Goal: Transaction & Acquisition: Book appointment/travel/reservation

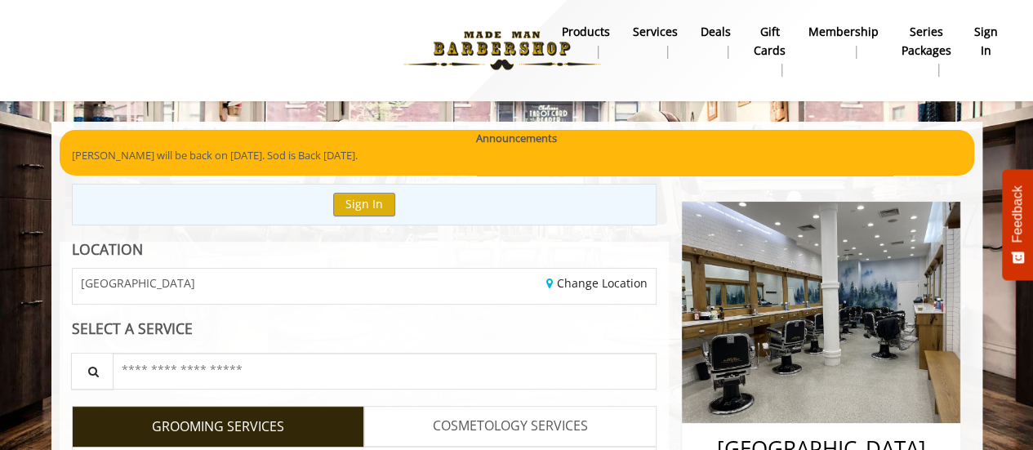
drag, startPoint x: 408, startPoint y: 252, endPoint x: 383, endPoint y: 253, distance: 25.3
drag, startPoint x: 382, startPoint y: 252, endPoint x: 361, endPoint y: 247, distance: 22.0
drag, startPoint x: 356, startPoint y: 246, endPoint x: 328, endPoint y: 243, distance: 27.9
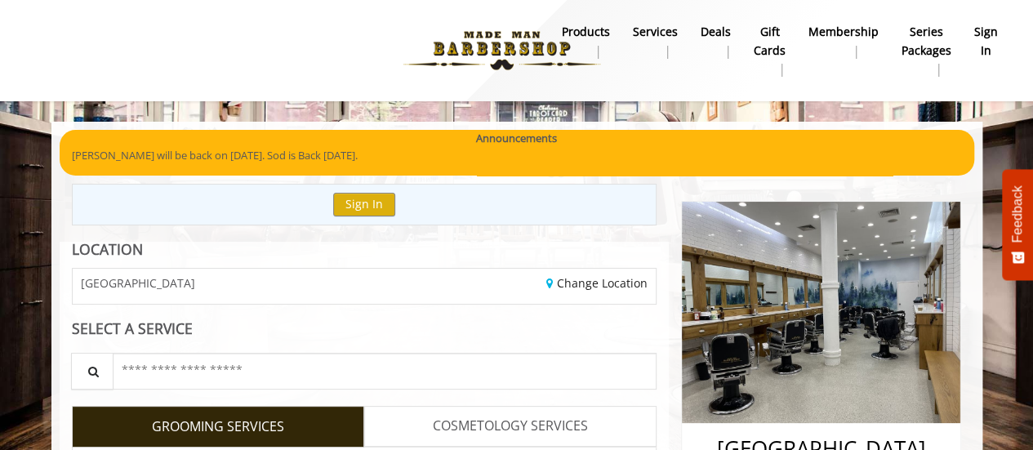
drag, startPoint x: 328, startPoint y: 243, endPoint x: 310, endPoint y: 245, distance: 18.0
drag, startPoint x: 310, startPoint y: 245, endPoint x: 296, endPoint y: 245, distance: 13.9
drag, startPoint x: 296, startPoint y: 245, endPoint x: 278, endPoint y: 247, distance: 18.0
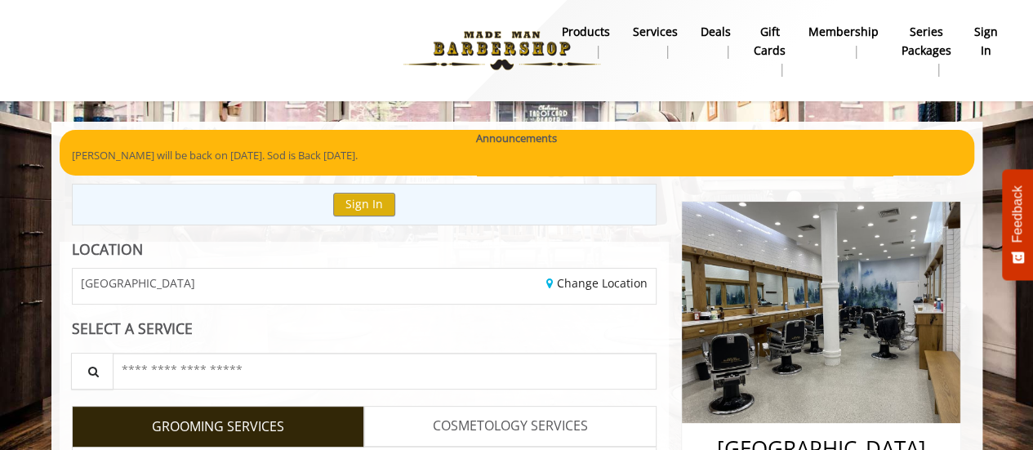
drag, startPoint x: 301, startPoint y: 239, endPoint x: 286, endPoint y: 236, distance: 15.1
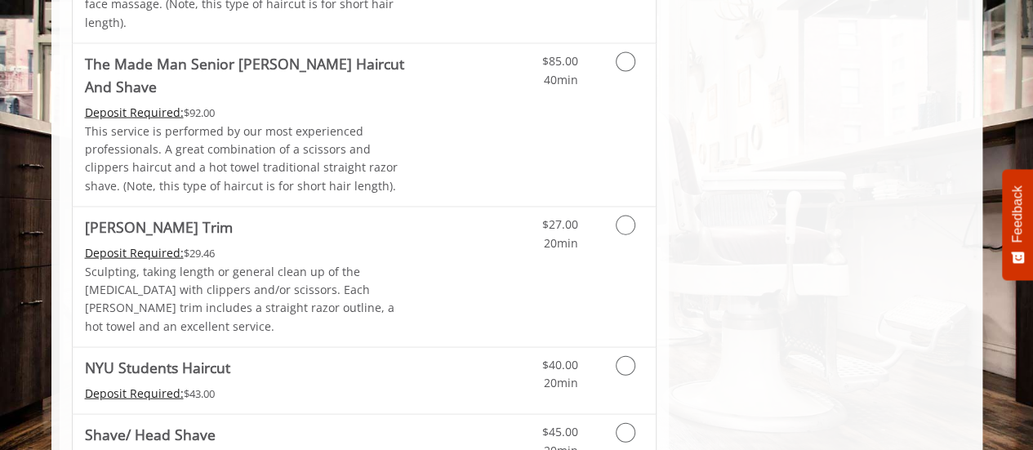
scroll to position [1665, 0]
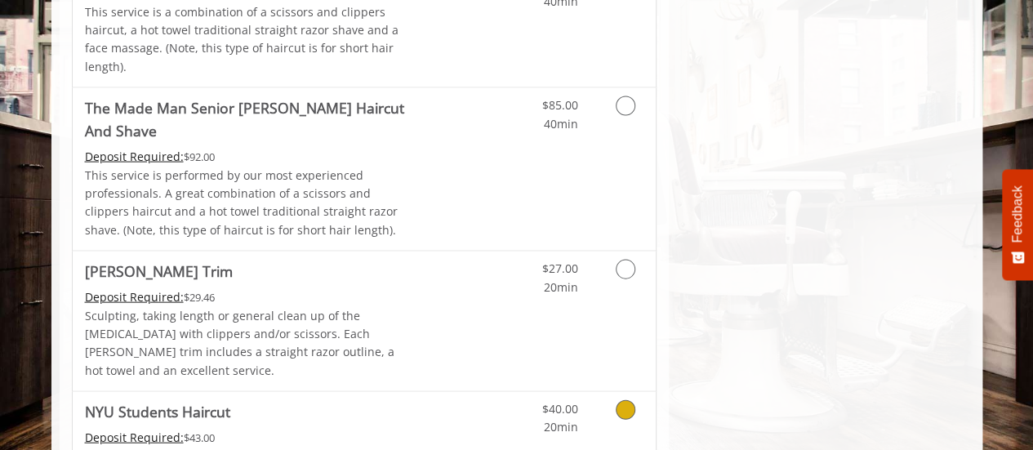
click at [619, 400] on icon "Grooming services" at bounding box center [626, 410] width 20 height 20
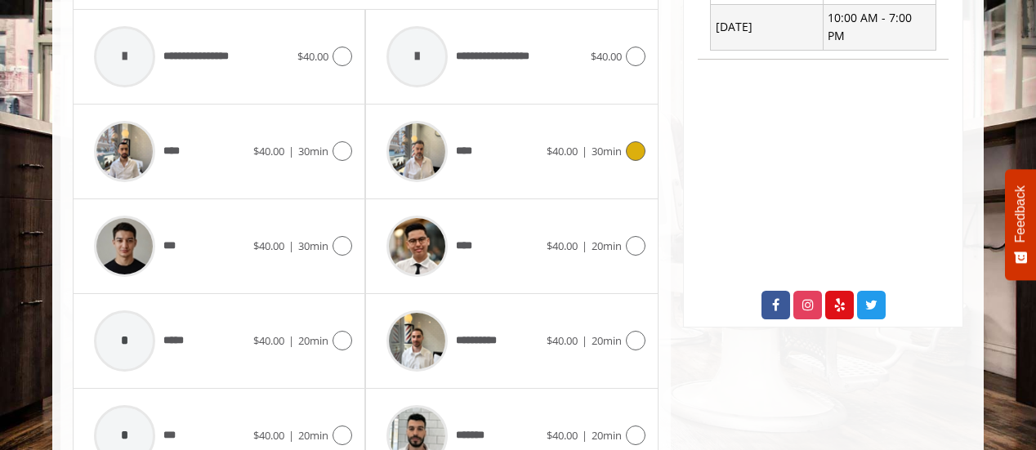
scroll to position [818, 0]
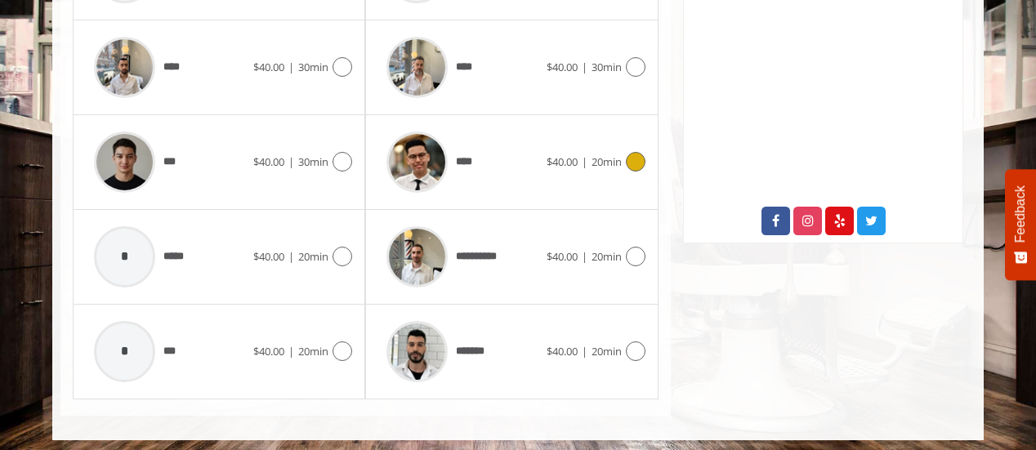
click at [617, 155] on span "20min" at bounding box center [606, 161] width 30 height 15
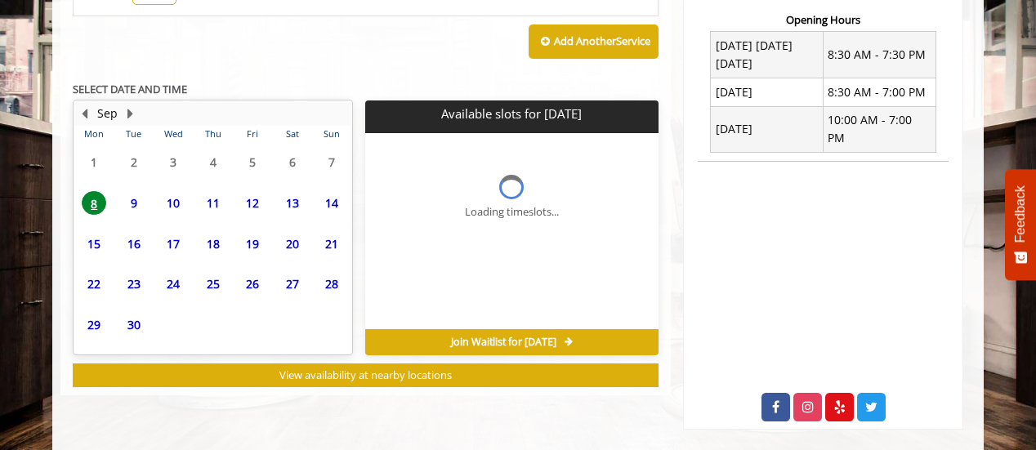
scroll to position [601, 0]
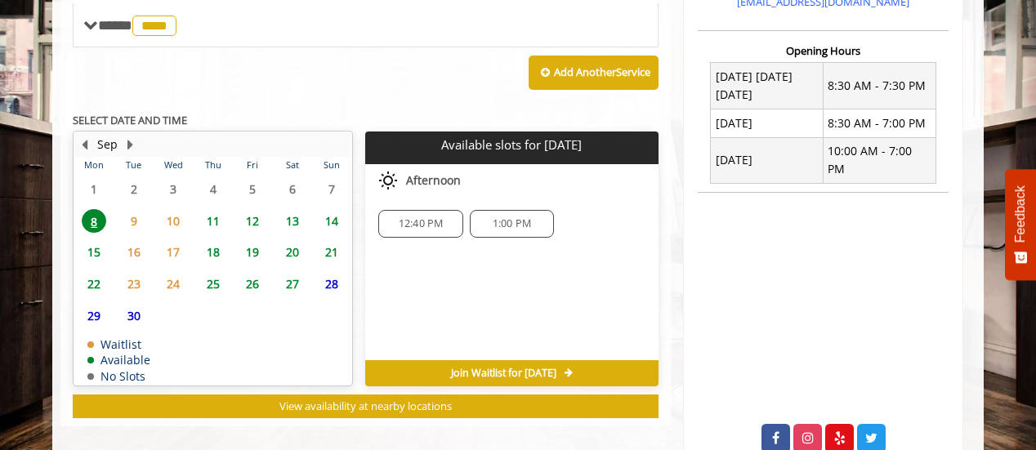
click at [133, 221] on span "9" at bounding box center [134, 221] width 25 height 24
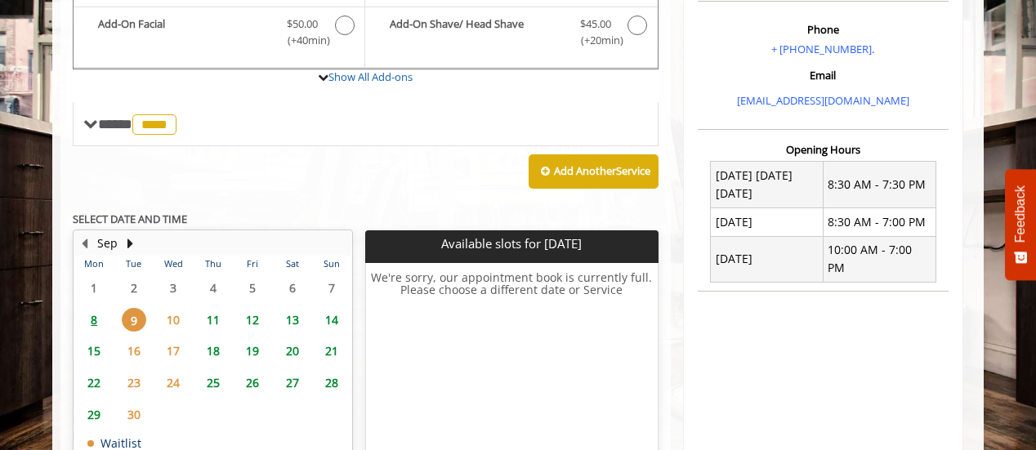
scroll to position [582, 0]
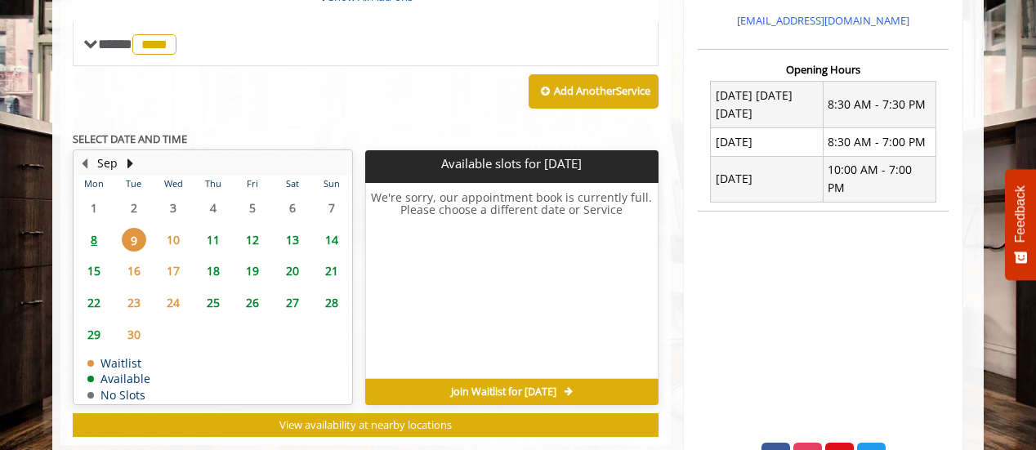
click at [212, 233] on span "11" at bounding box center [213, 240] width 25 height 24
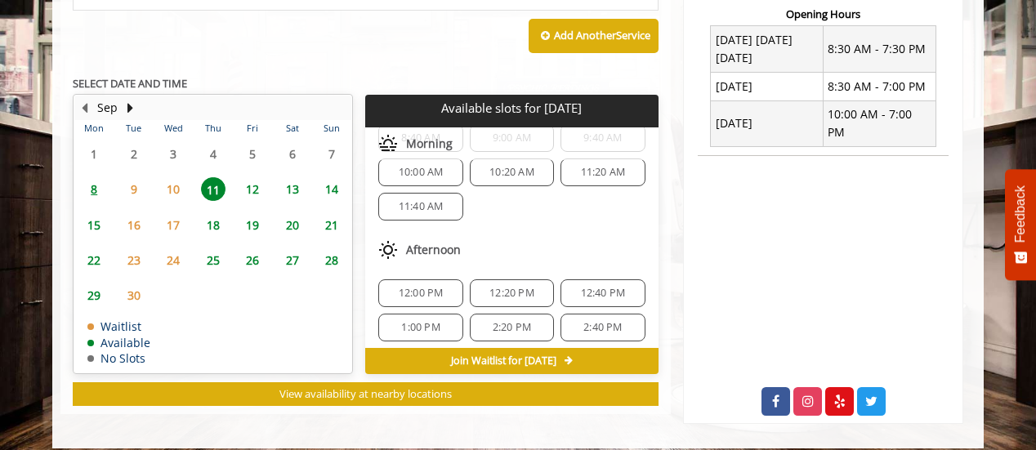
scroll to position [87, 0]
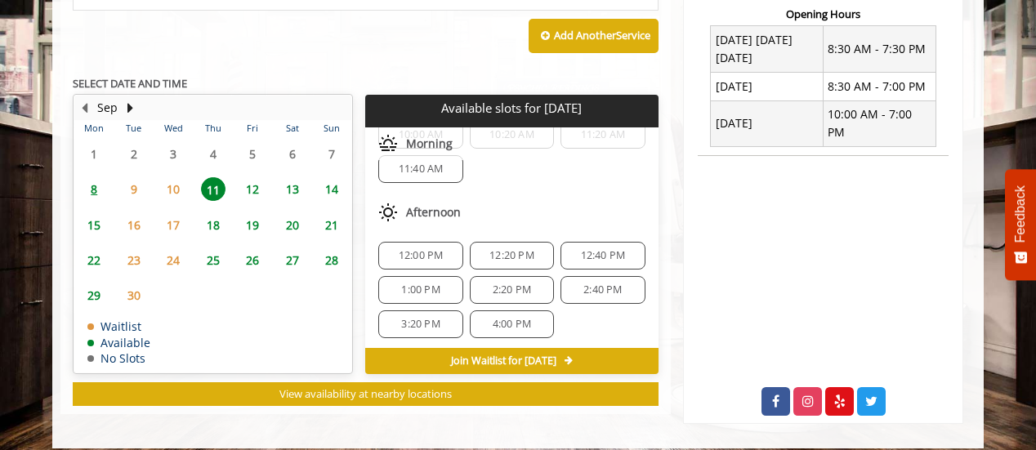
click at [88, 187] on span "8" at bounding box center [94, 189] width 25 height 24
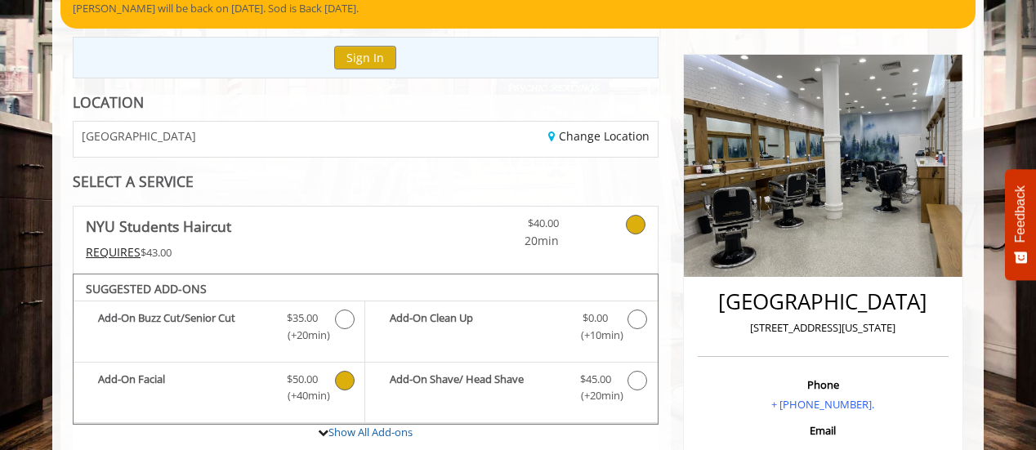
scroll to position [142, 0]
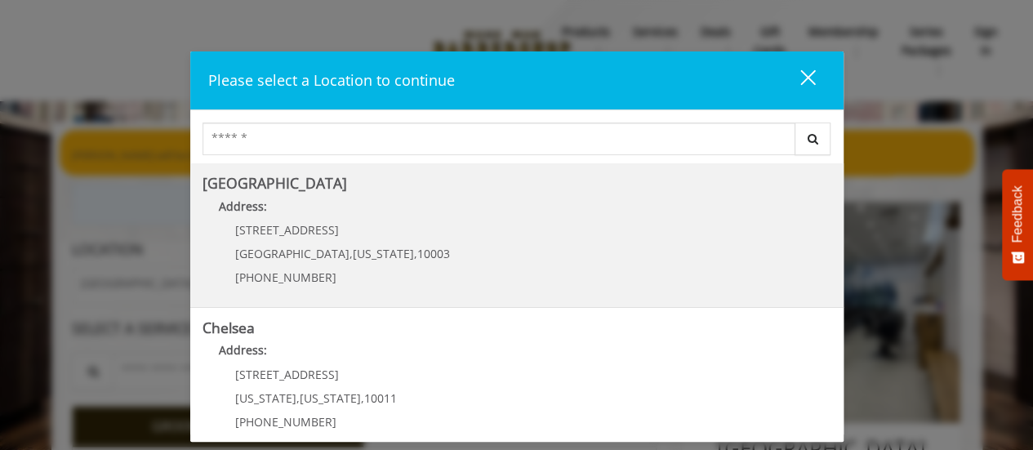
click at [242, 262] on div "60 E 8th St Manhattan , New York , 10003 (212) 598-1840" at bounding box center [331, 259] width 256 height 71
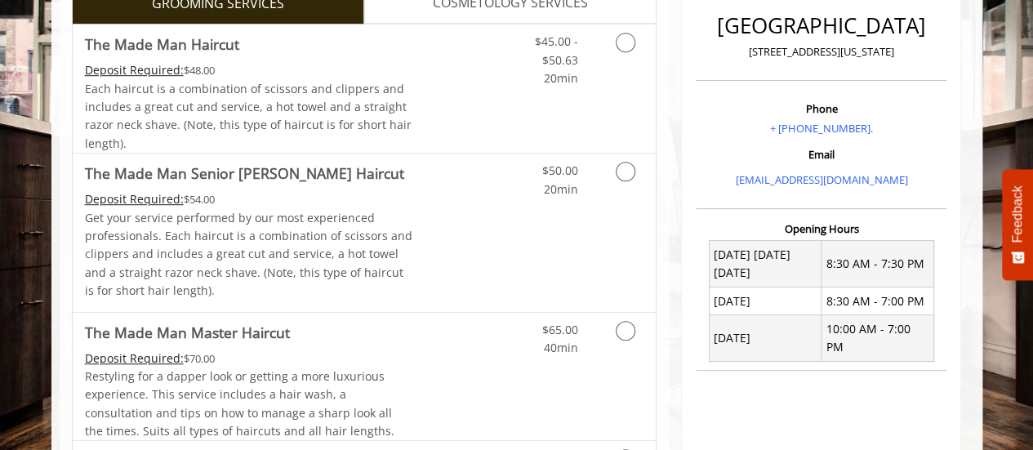
scroll to position [490, 0]
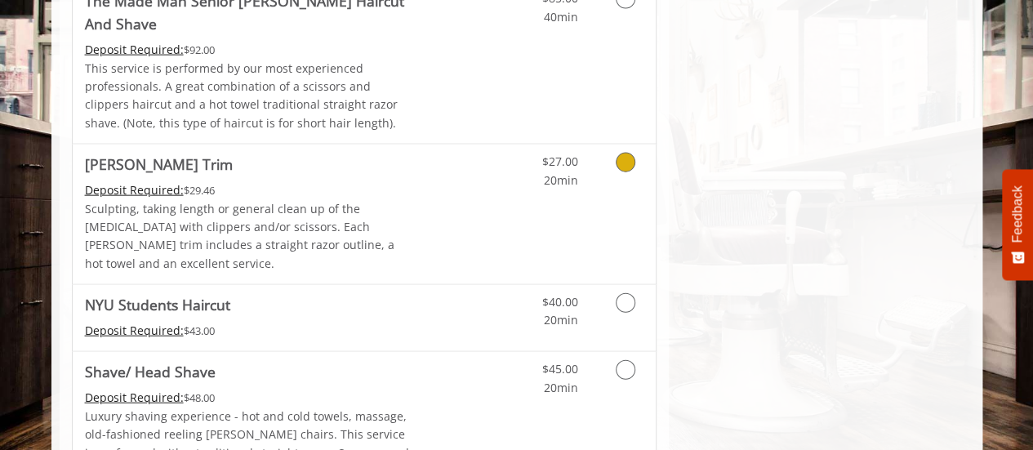
scroll to position [1797, 0]
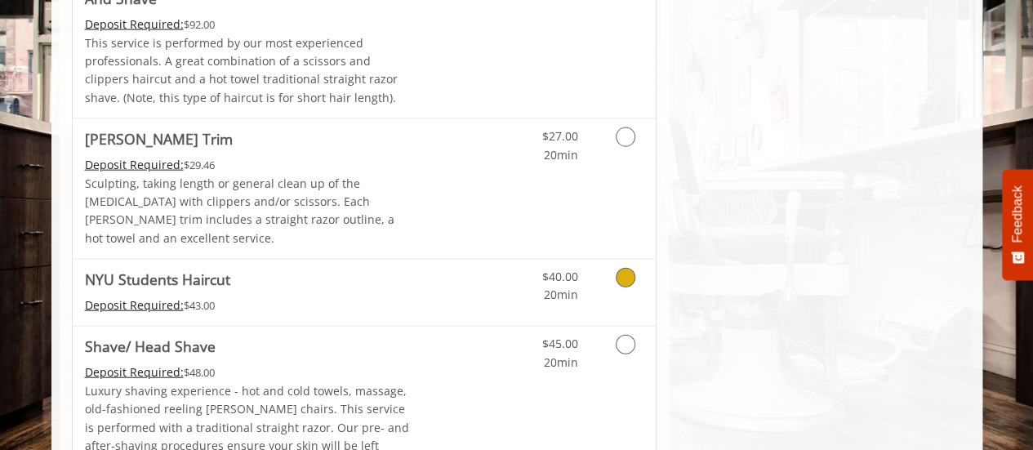
click at [604, 260] on link "Grooming services" at bounding box center [623, 282] width 42 height 45
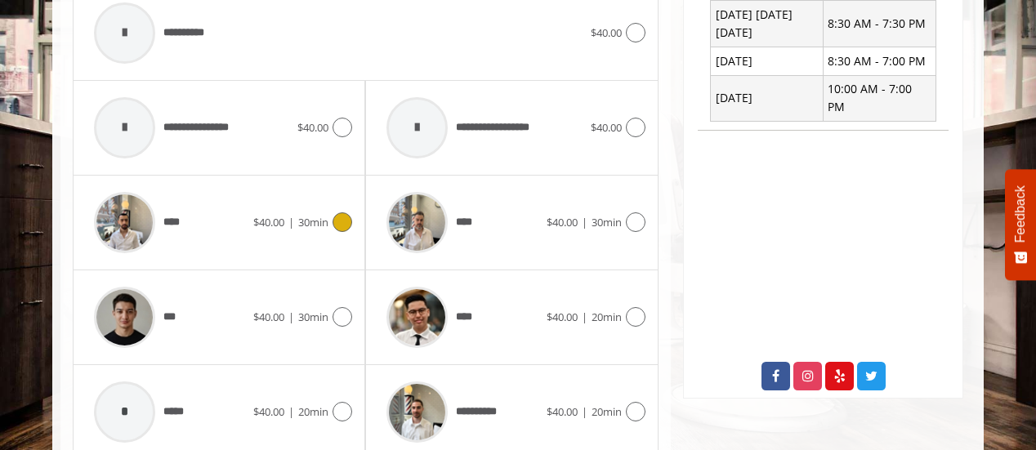
scroll to position [818, 0]
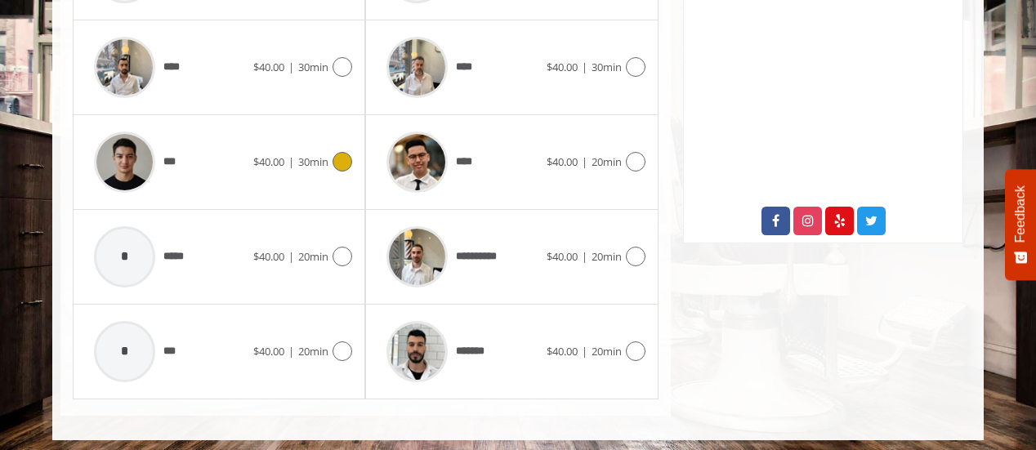
click at [209, 174] on div "***" at bounding box center [169, 162] width 167 height 78
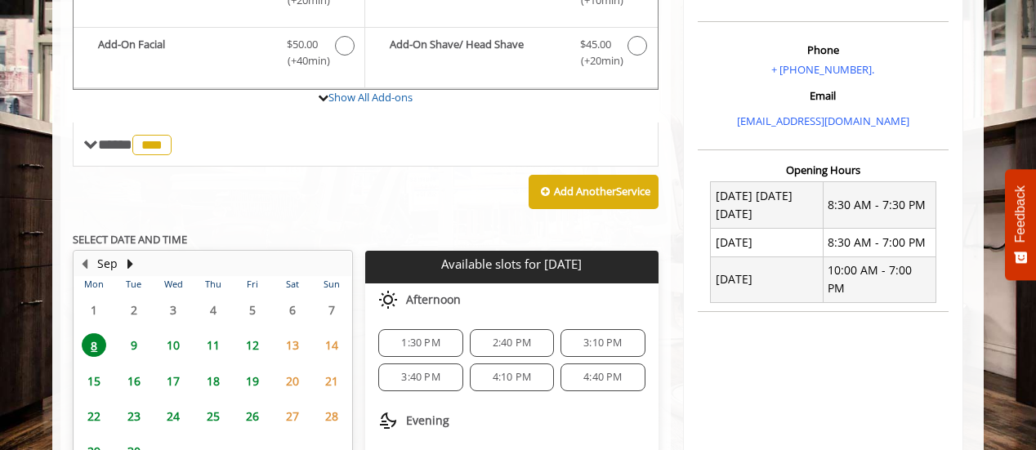
scroll to position [582, 0]
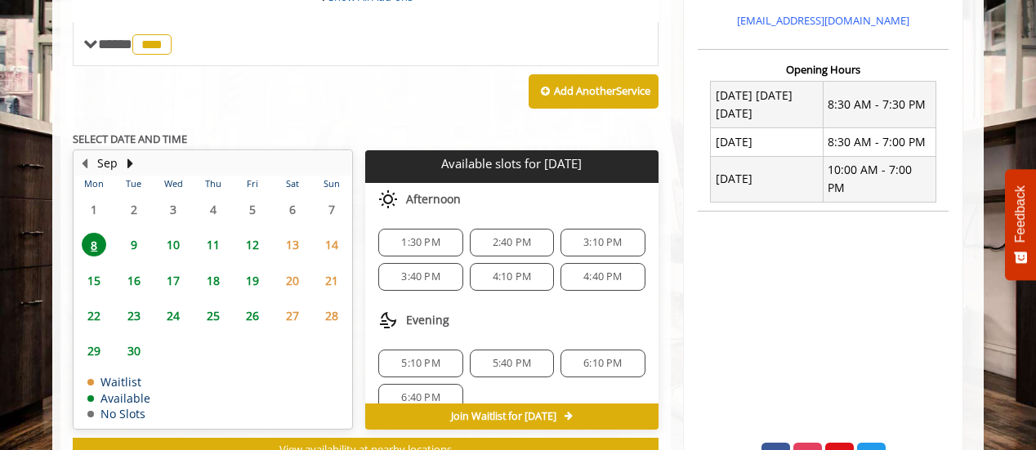
click at [133, 239] on span "9" at bounding box center [134, 245] width 25 height 24
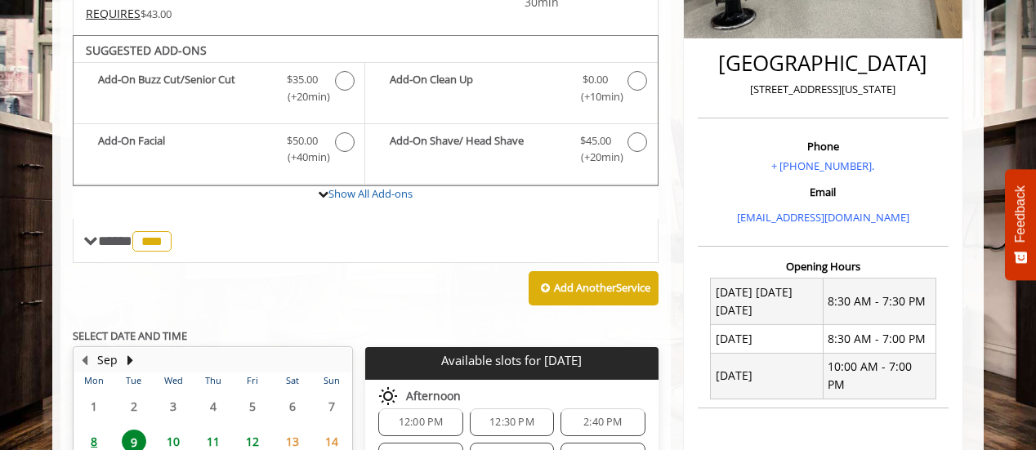
scroll to position [393, 0]
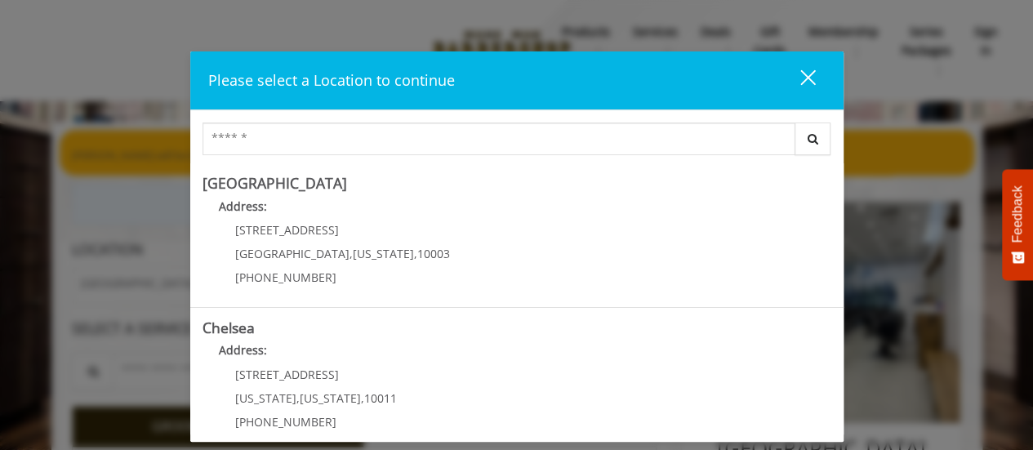
click at [806, 72] on div "close" at bounding box center [798, 81] width 33 height 25
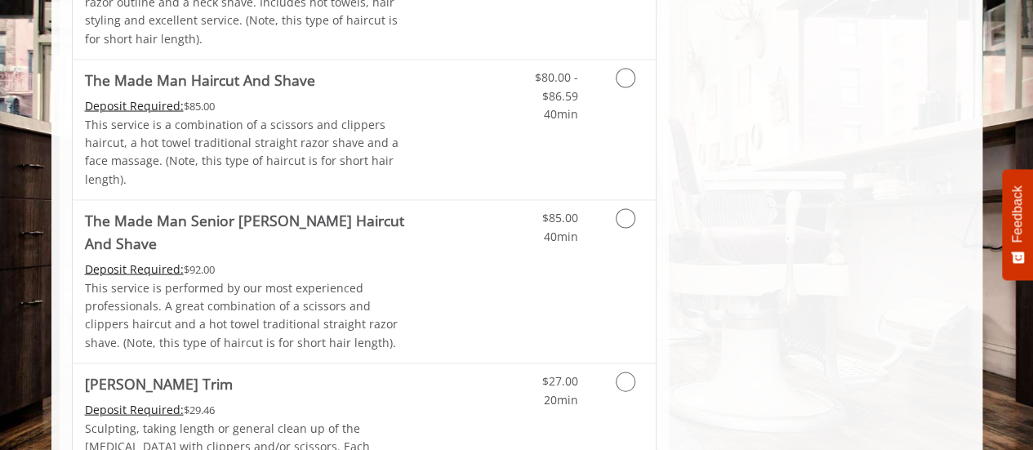
scroll to position [1715, 0]
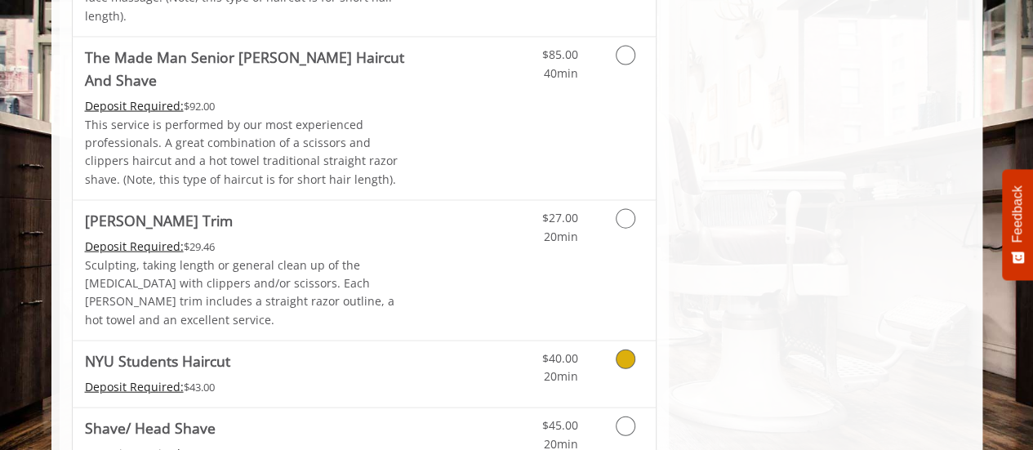
click at [595, 341] on div "Grooming services" at bounding box center [623, 363] width 66 height 45
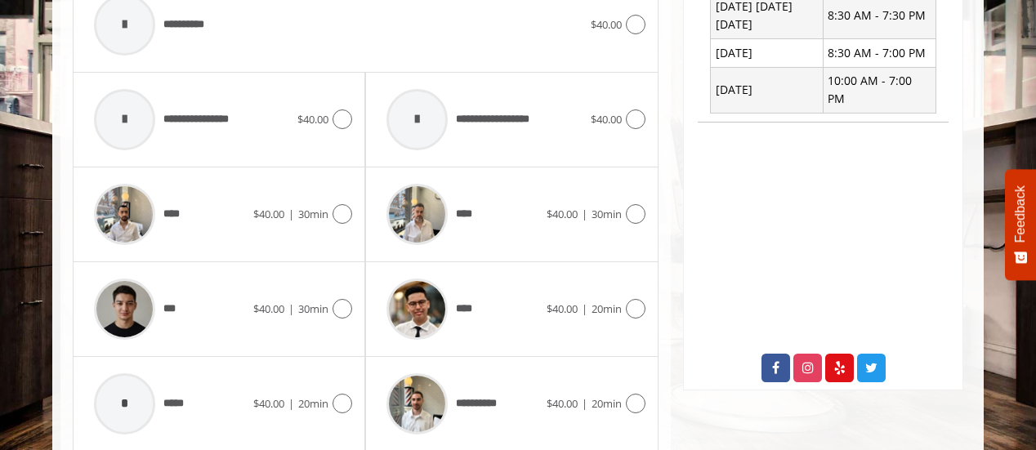
scroll to position [745, 0]
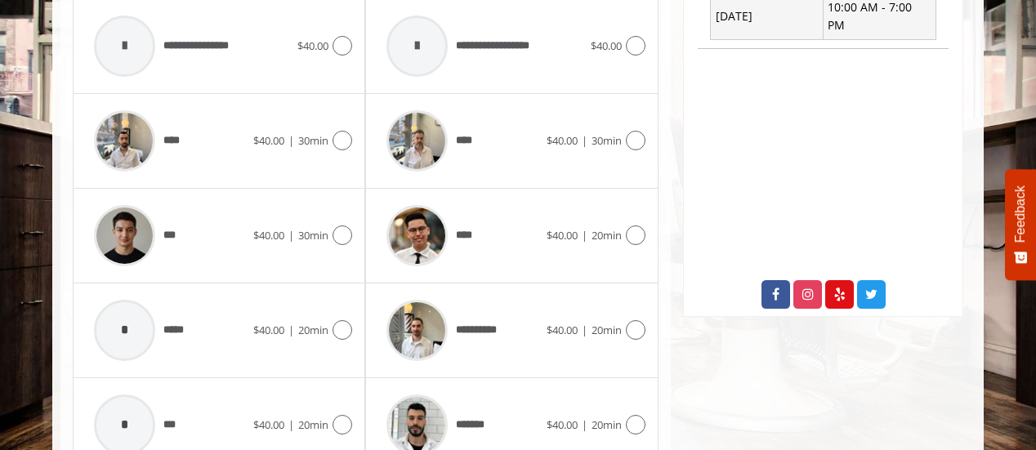
drag, startPoint x: 62, startPoint y: 155, endPoint x: 52, endPoint y: 158, distance: 10.1
drag, startPoint x: 68, startPoint y: 156, endPoint x: 56, endPoint y: 157, distance: 12.3
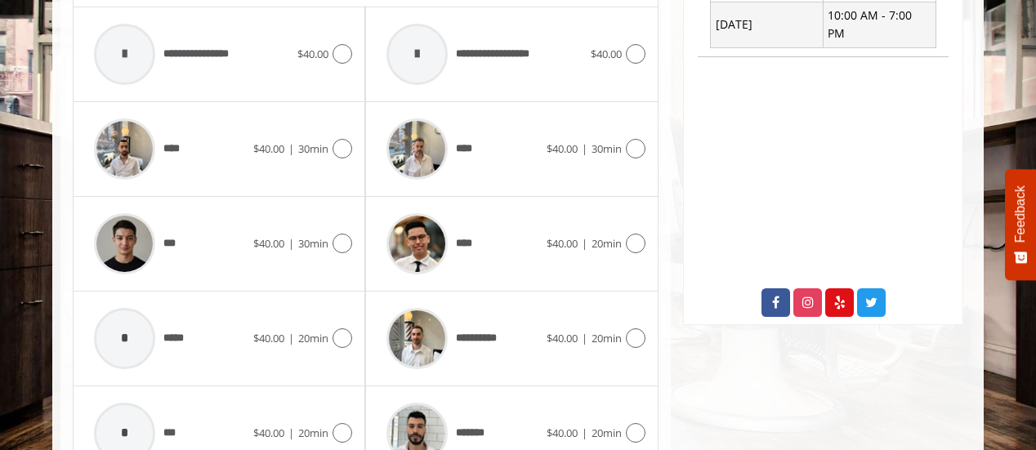
scroll to position [818, 0]
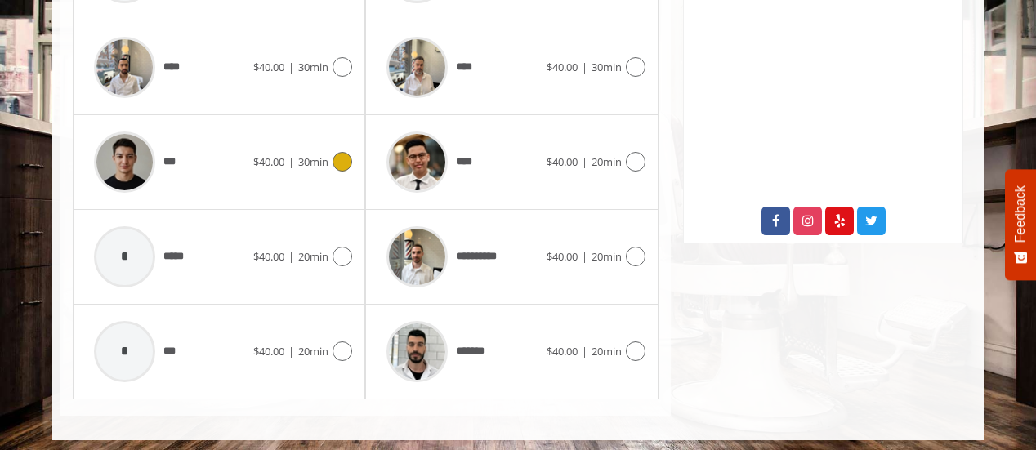
click at [123, 144] on img at bounding box center [124, 162] width 61 height 61
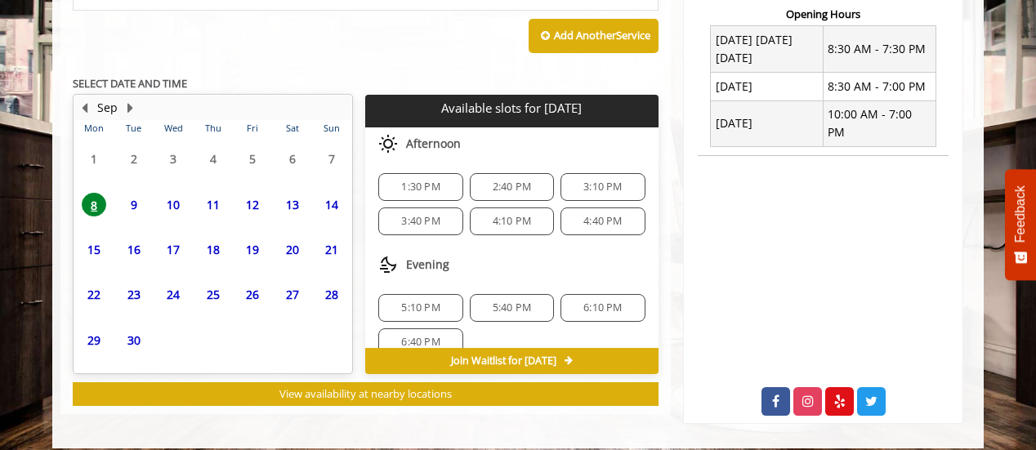
scroll to position [601, 0]
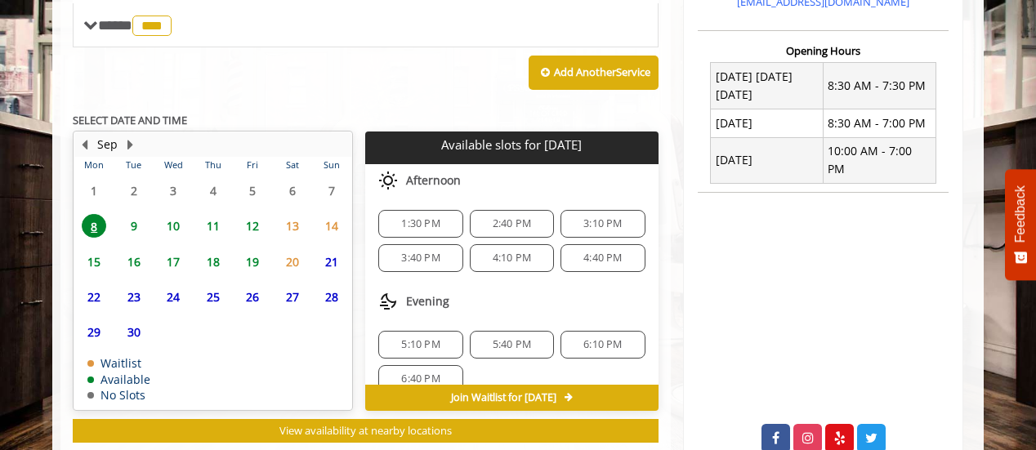
drag, startPoint x: 263, startPoint y: 62, endPoint x: 203, endPoint y: 70, distance: 61.0
click at [203, 70] on div "Add Another Service" at bounding box center [366, 72] width 586 height 51
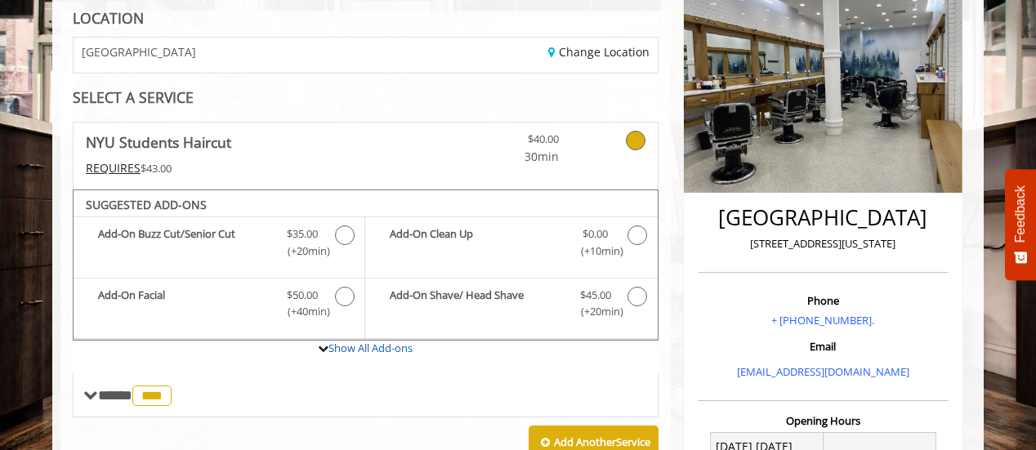
scroll to position [501, 0]
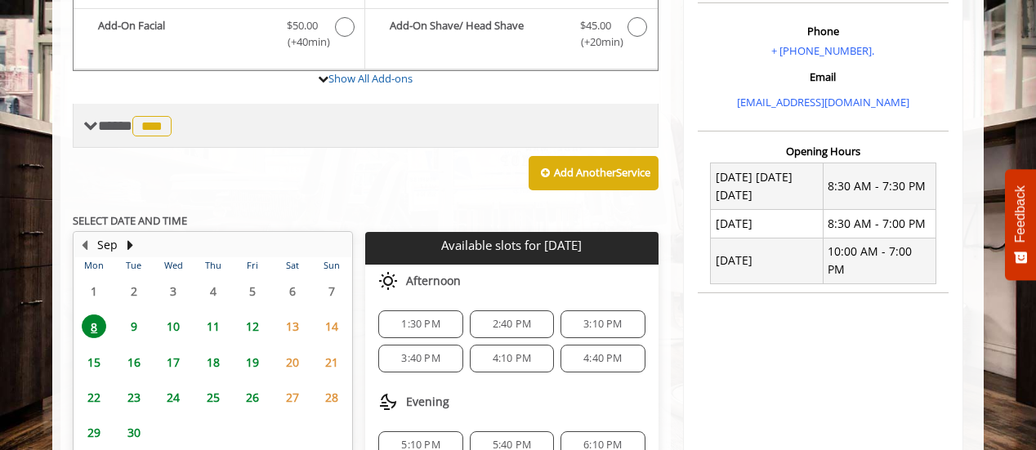
click at [116, 118] on span "**** *** ********" at bounding box center [137, 125] width 78 height 15
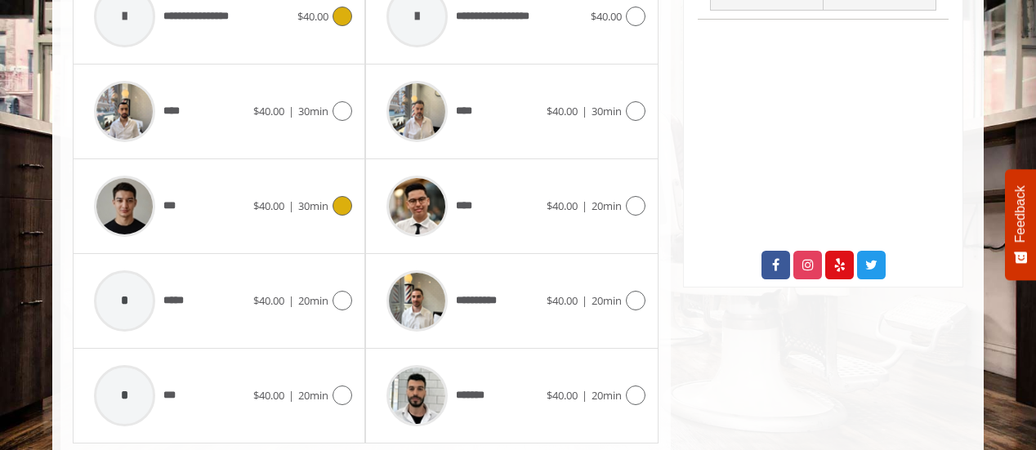
scroll to position [827, 0]
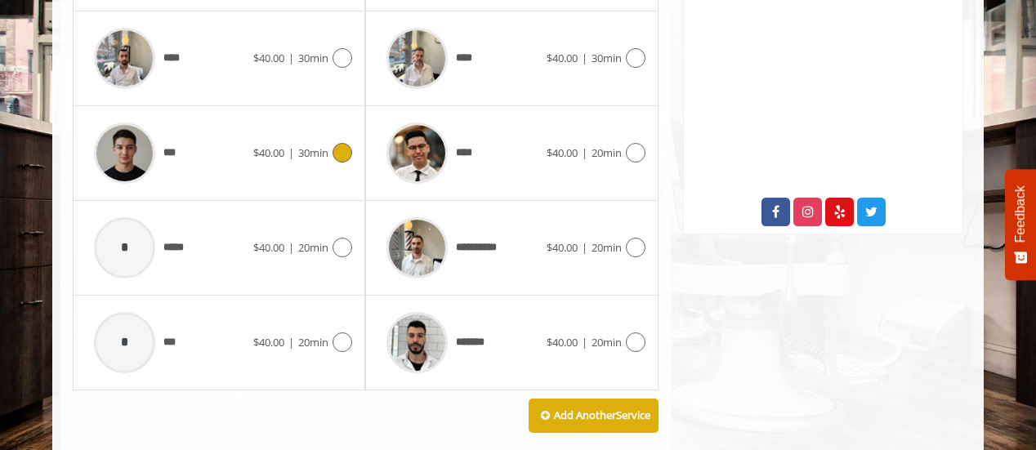
drag, startPoint x: 260, startPoint y: 410, endPoint x: 196, endPoint y: 417, distance: 64.1
click at [196, 417] on div "Add Another Service" at bounding box center [366, 415] width 586 height 51
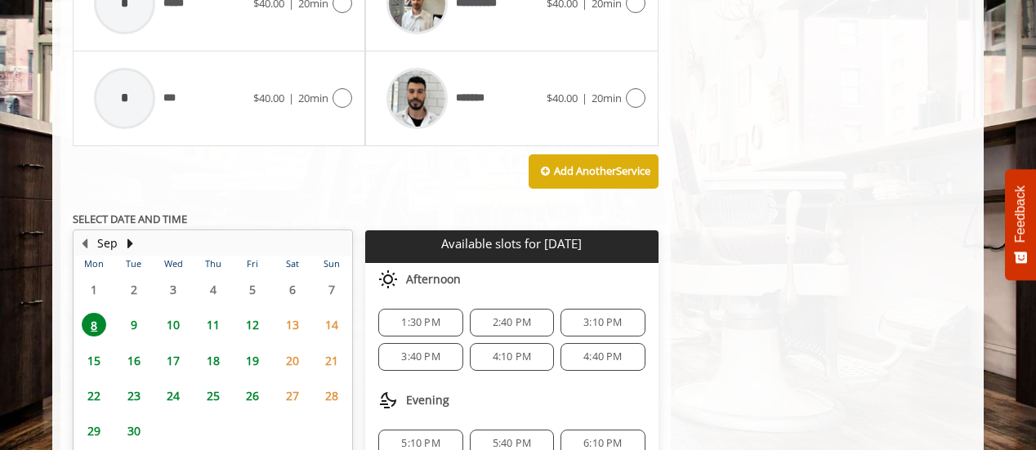
scroll to position [1073, 0]
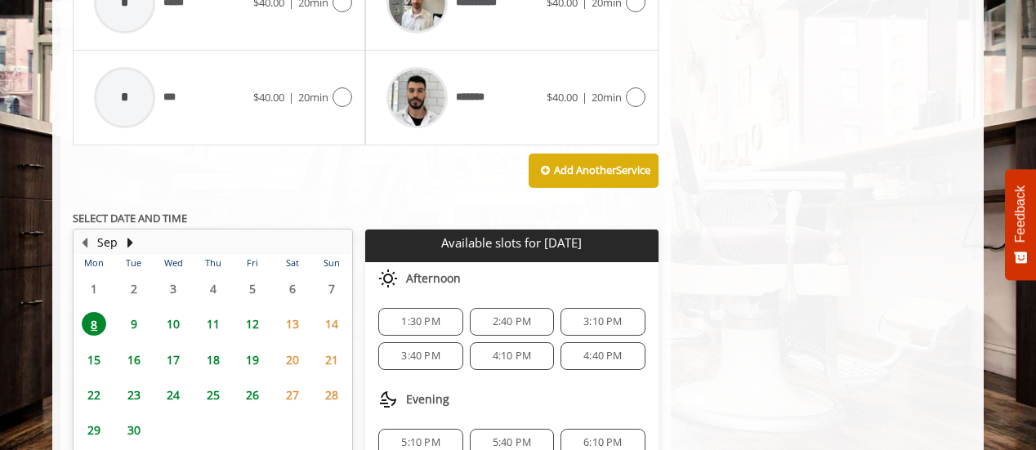
click at [131, 313] on span "9" at bounding box center [134, 324] width 25 height 24
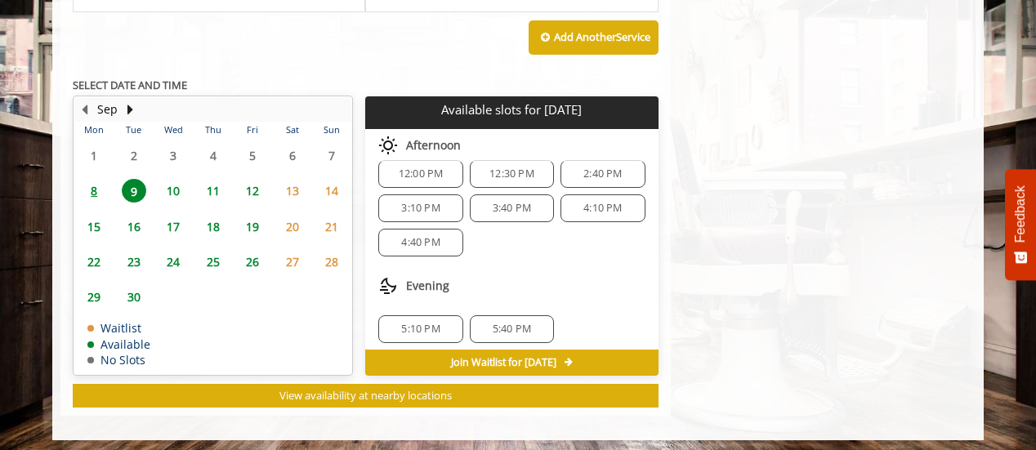
scroll to position [172, 0]
click at [515, 320] on span "5:40 PM" at bounding box center [512, 326] width 38 height 13
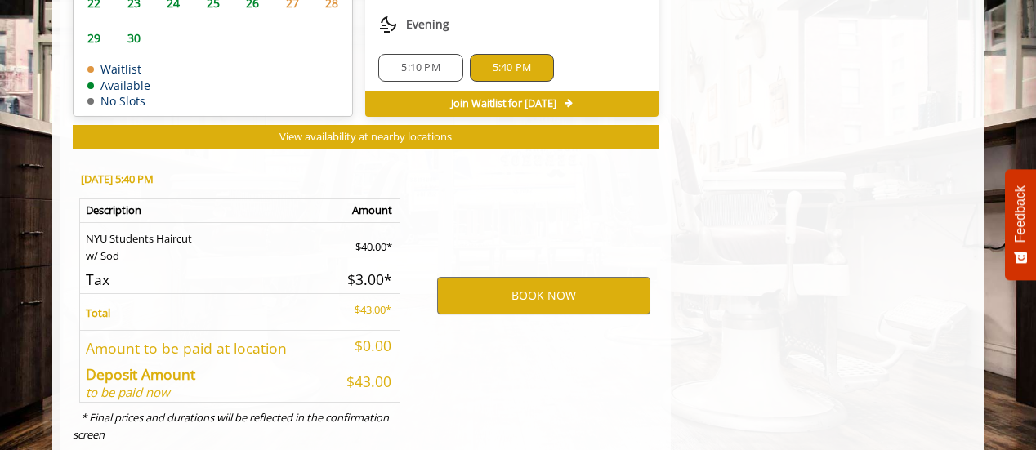
scroll to position [1499, 0]
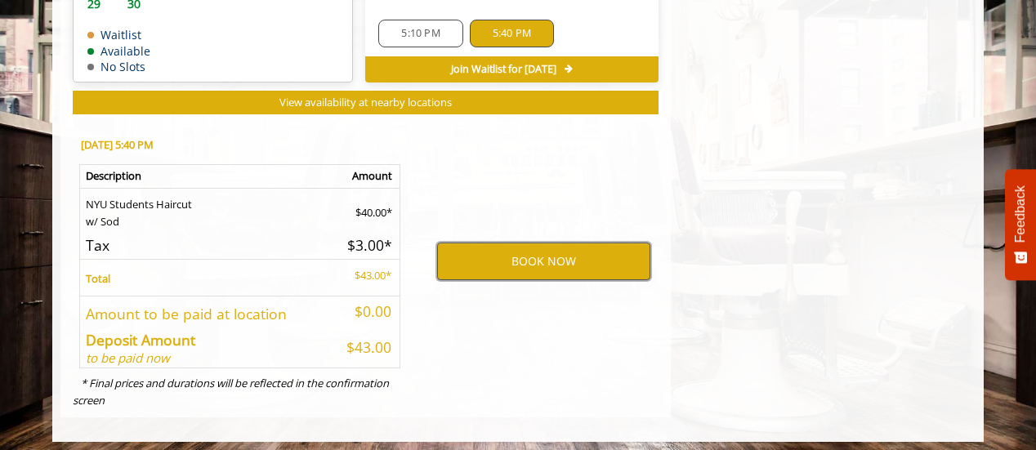
click at [533, 256] on button "BOOK NOW" at bounding box center [543, 262] width 213 height 38
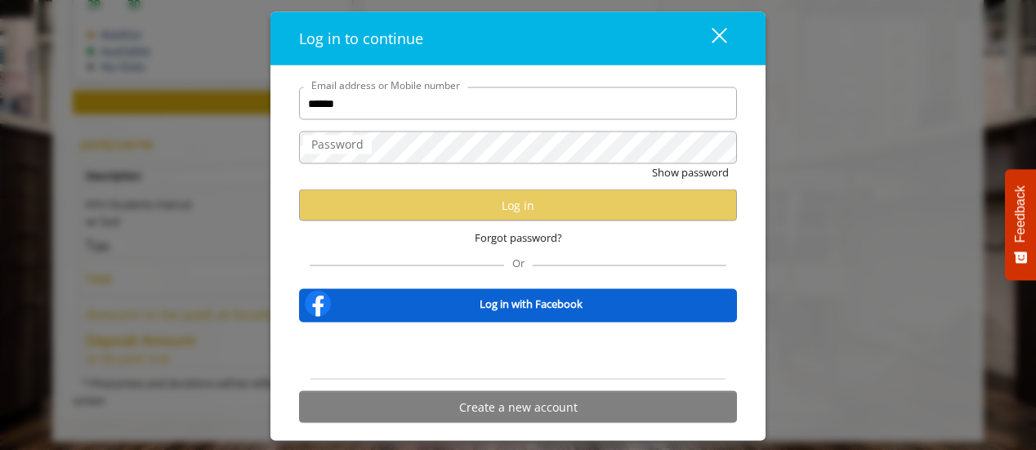
type input "**********"
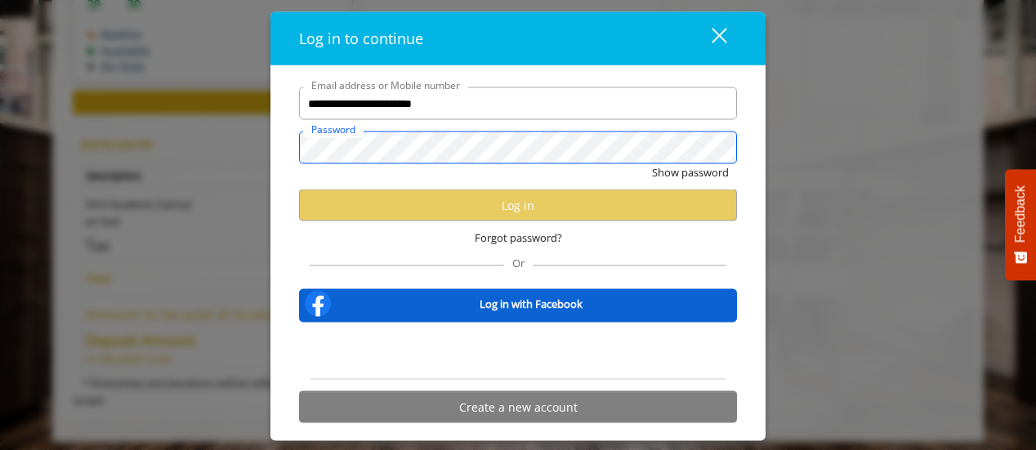
scroll to position [0, 0]
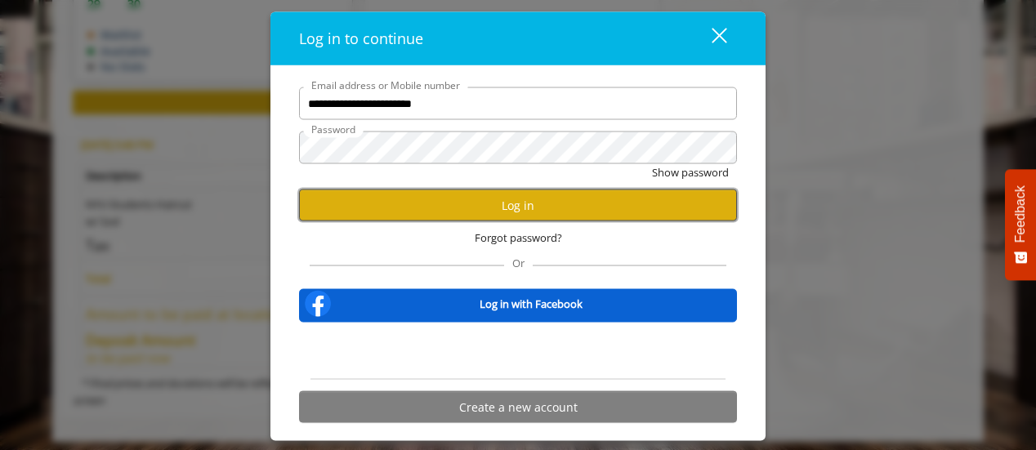
click at [513, 204] on button "Log in" at bounding box center [518, 206] width 438 height 32
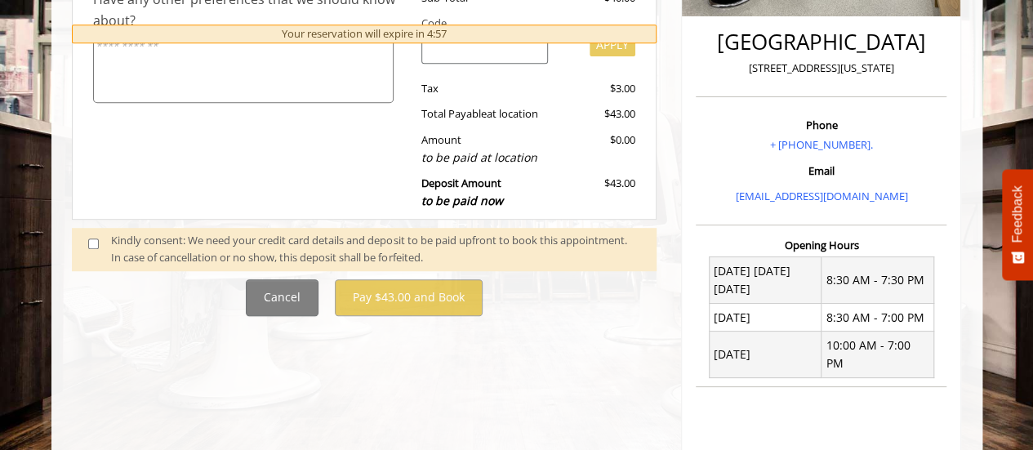
scroll to position [408, 0]
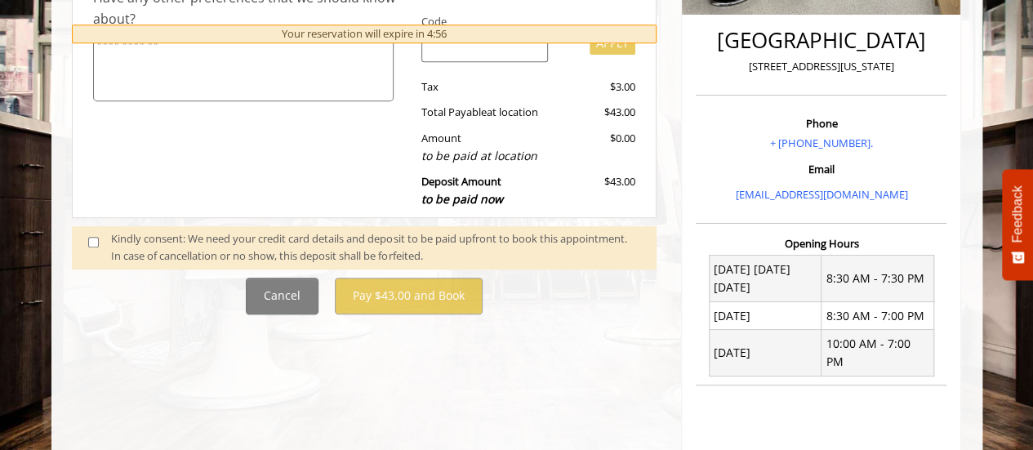
click at [85, 243] on span at bounding box center [100, 247] width 48 height 34
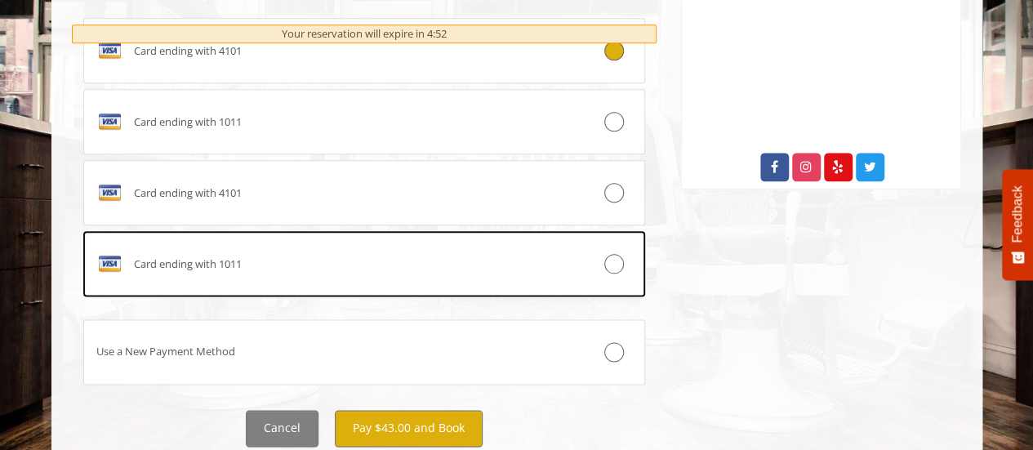
scroll to position [918, 0]
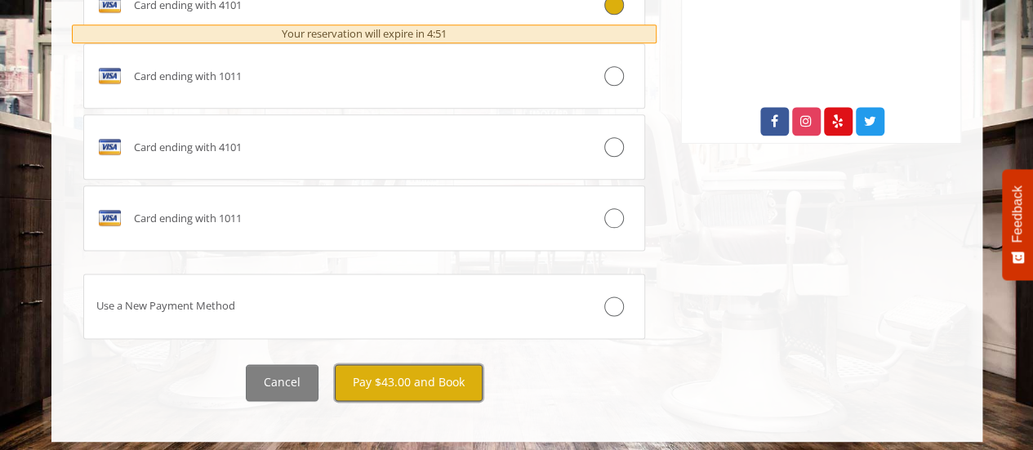
click at [430, 380] on button "Pay $43.00 and Book" at bounding box center [409, 382] width 148 height 37
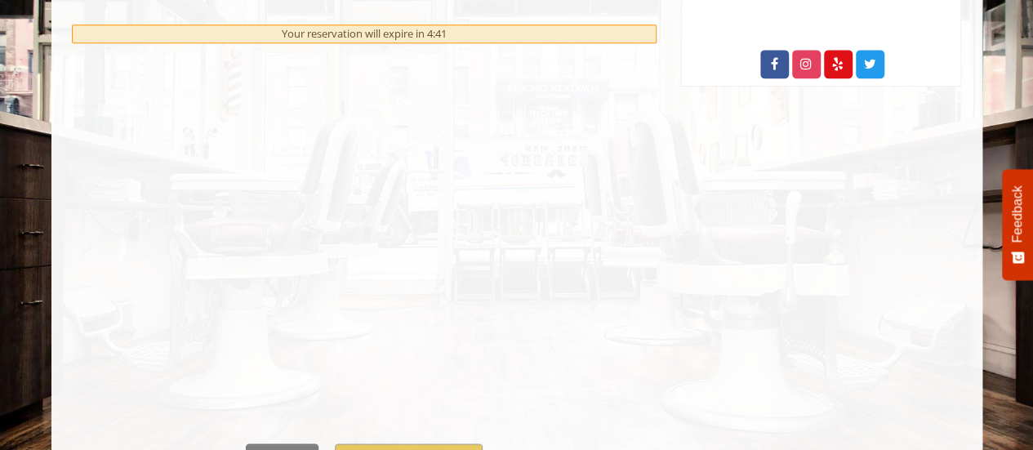
scroll to position [1059, 0]
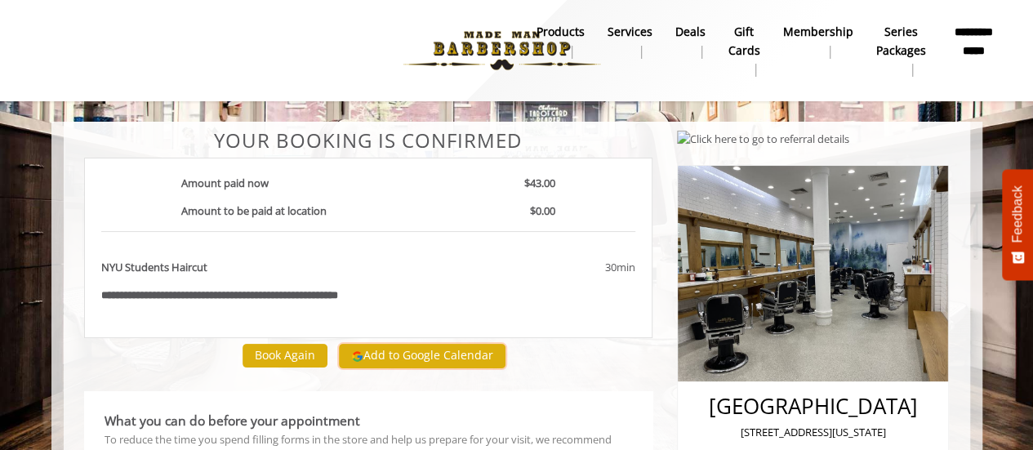
click at [417, 350] on button "Add to Google Calendar" at bounding box center [422, 356] width 167 height 25
